Goal: Navigation & Orientation: Find specific page/section

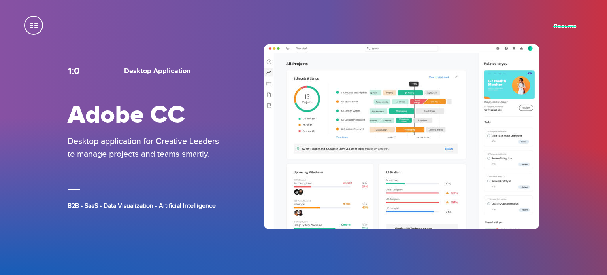
click at [565, 23] on link "Resume" at bounding box center [565, 26] width 23 height 8
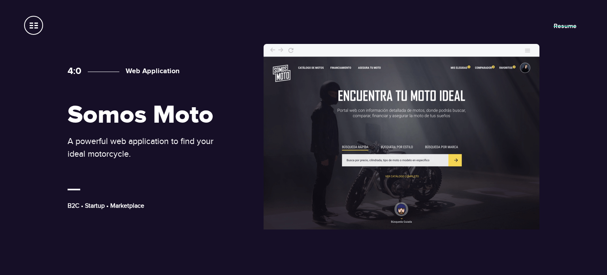
click at [556, 26] on link "Resume" at bounding box center [565, 26] width 23 height 8
click at [31, 28] on span at bounding box center [33, 25] width 19 height 19
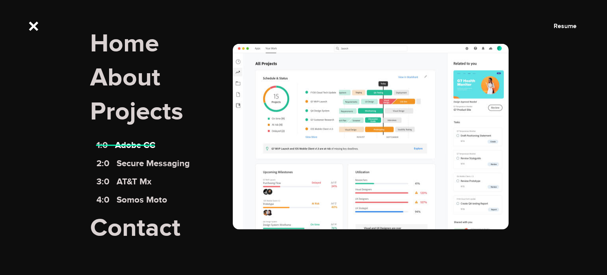
click at [130, 147] on link "1:0 Adobe CC" at bounding box center [125, 145] width 59 height 11
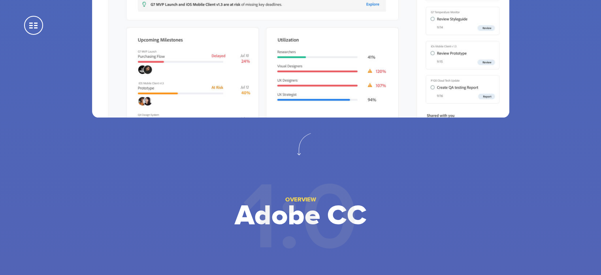
scroll to position [158, 0]
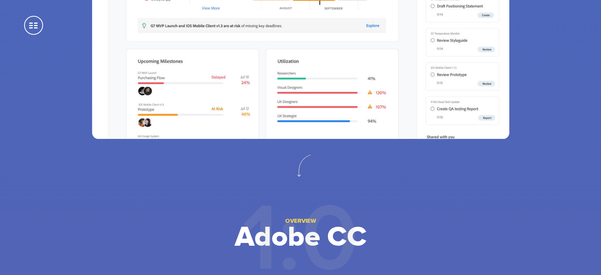
click at [28, 25] on span at bounding box center [33, 25] width 19 height 19
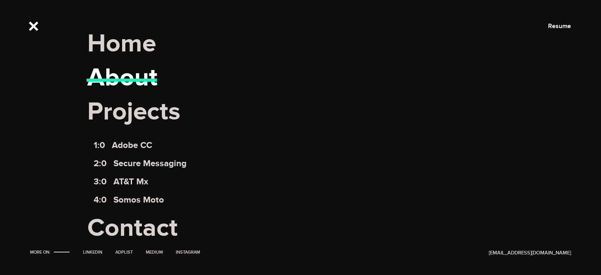
click at [110, 72] on link "About" at bounding box center [122, 77] width 70 height 31
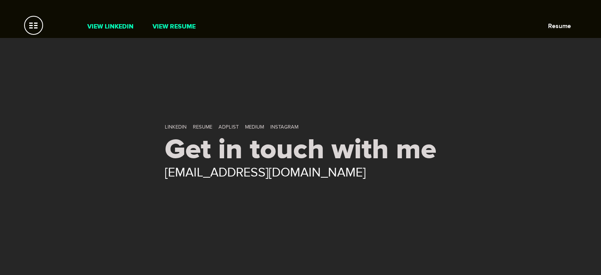
scroll to position [278, 0]
click at [277, 126] on link "Instagram" at bounding box center [284, 126] width 28 height 6
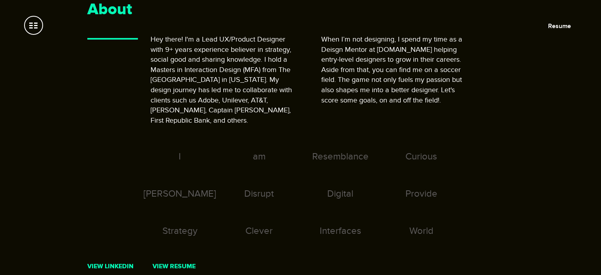
scroll to position [0, 0]
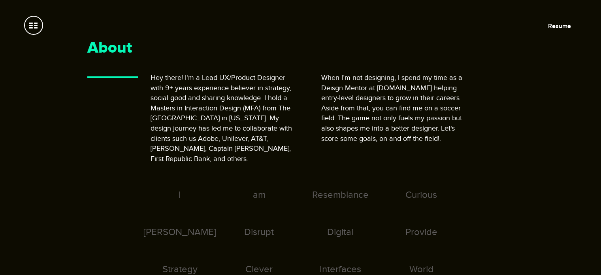
click at [34, 24] on span at bounding box center [33, 25] width 19 height 19
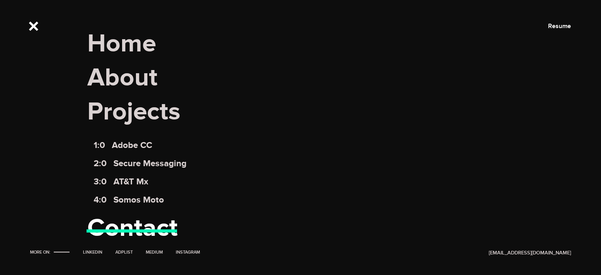
click at [133, 227] on link "Contact" at bounding box center [132, 228] width 91 height 31
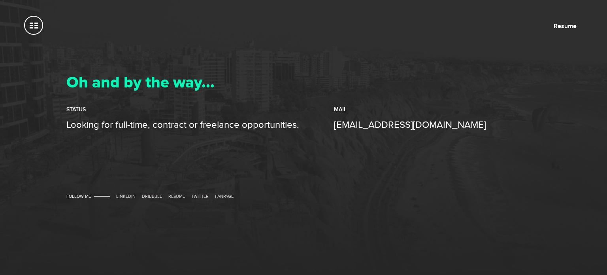
click at [42, 33] on section "Oh and by the way... Status Looking for full-time, contract or freelance opport…" at bounding box center [303, 137] width 607 height 275
click at [37, 25] on span at bounding box center [33, 25] width 19 height 19
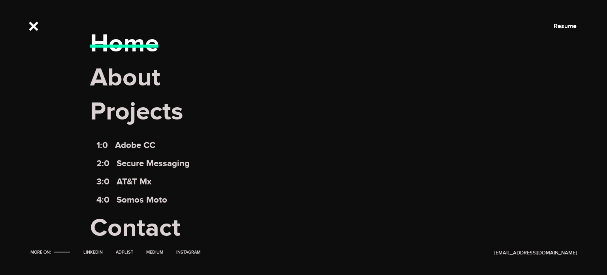
click at [130, 50] on link "Home" at bounding box center [124, 43] width 69 height 31
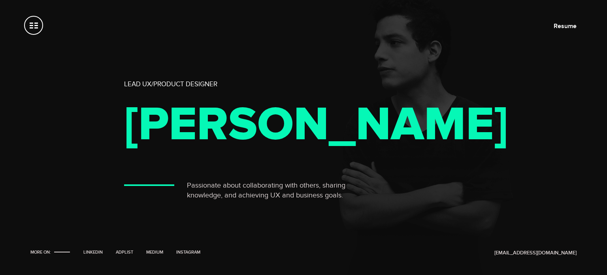
click at [26, 28] on span at bounding box center [33, 25] width 19 height 19
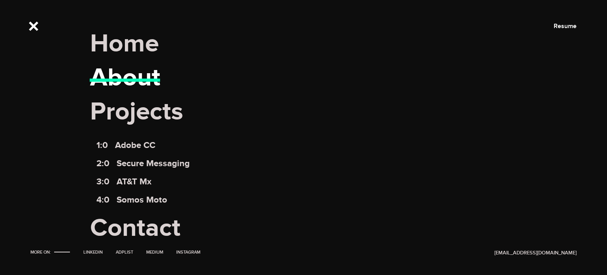
click at [111, 72] on link "About" at bounding box center [125, 77] width 70 height 31
